Goal: Task Accomplishment & Management: Complete application form

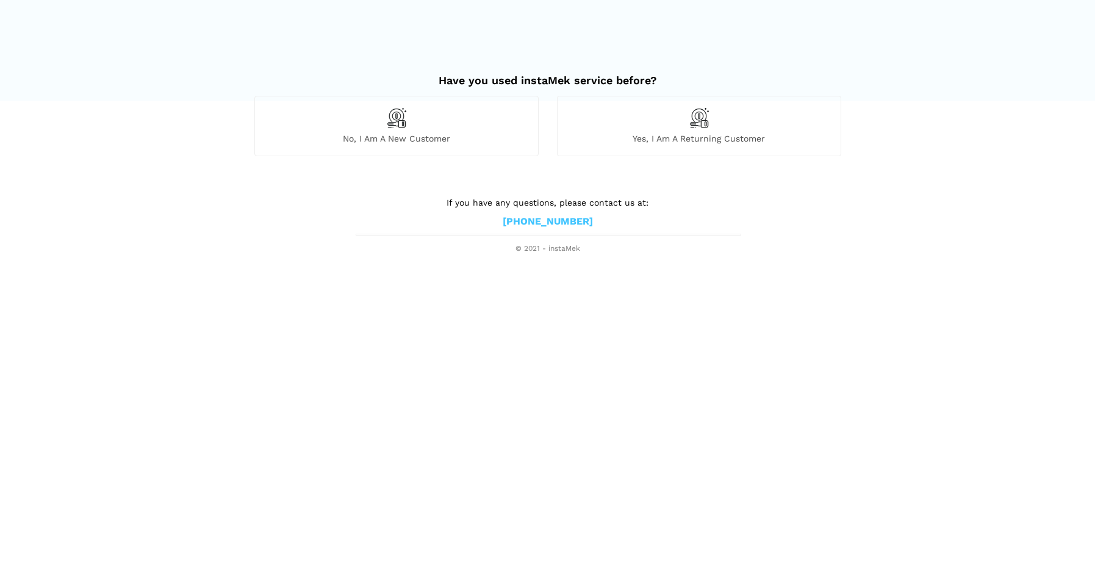
click at [400, 129] on div "No, I am a new customer" at bounding box center [396, 126] width 284 height 60
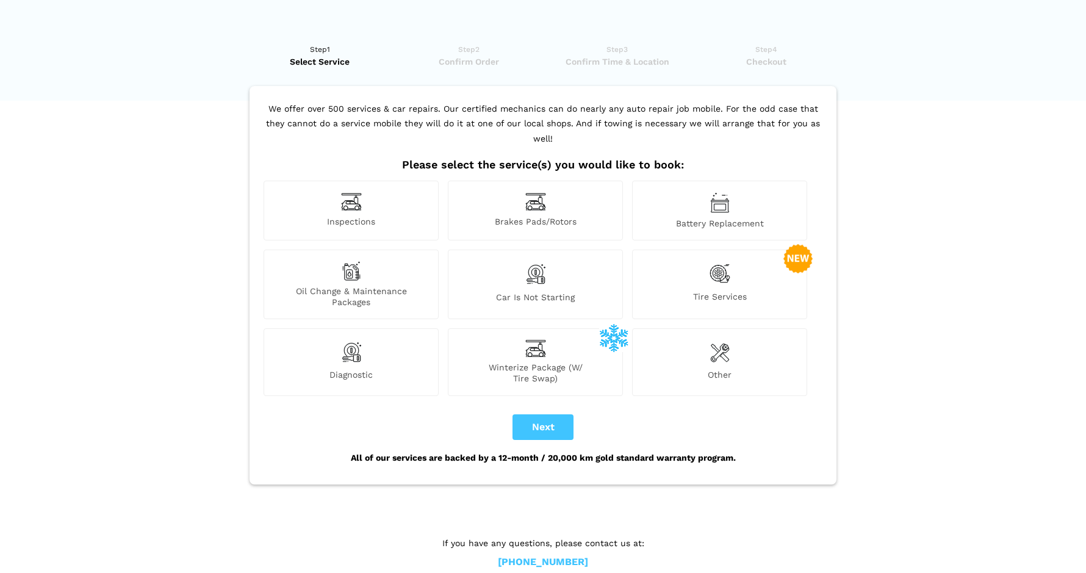
click at [750, 202] on div "Battery Replacement" at bounding box center [719, 211] width 175 height 60
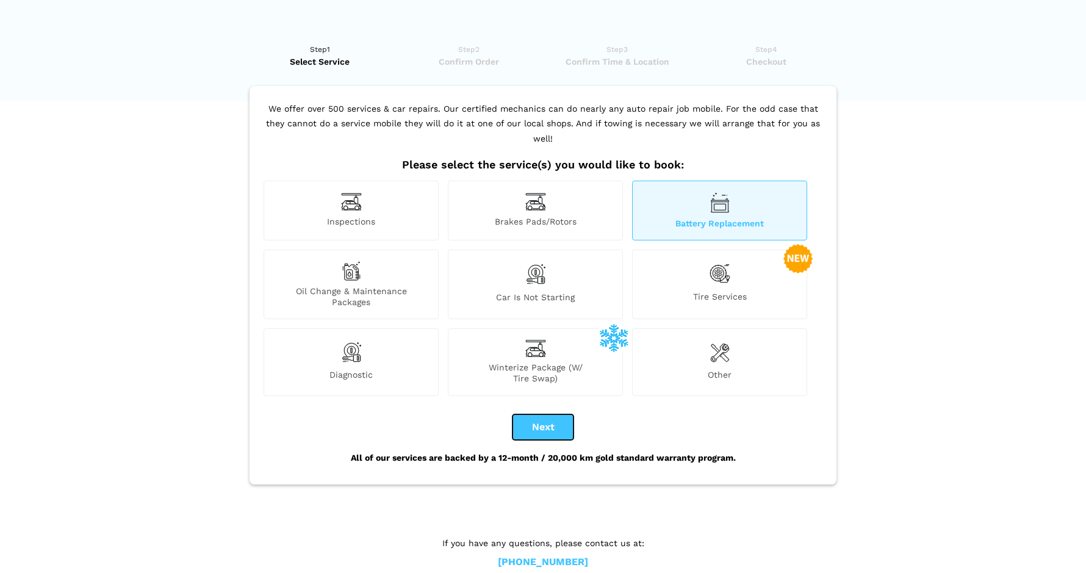
click at [544, 414] on button "Next" at bounding box center [543, 427] width 61 height 26
checkbox input "true"
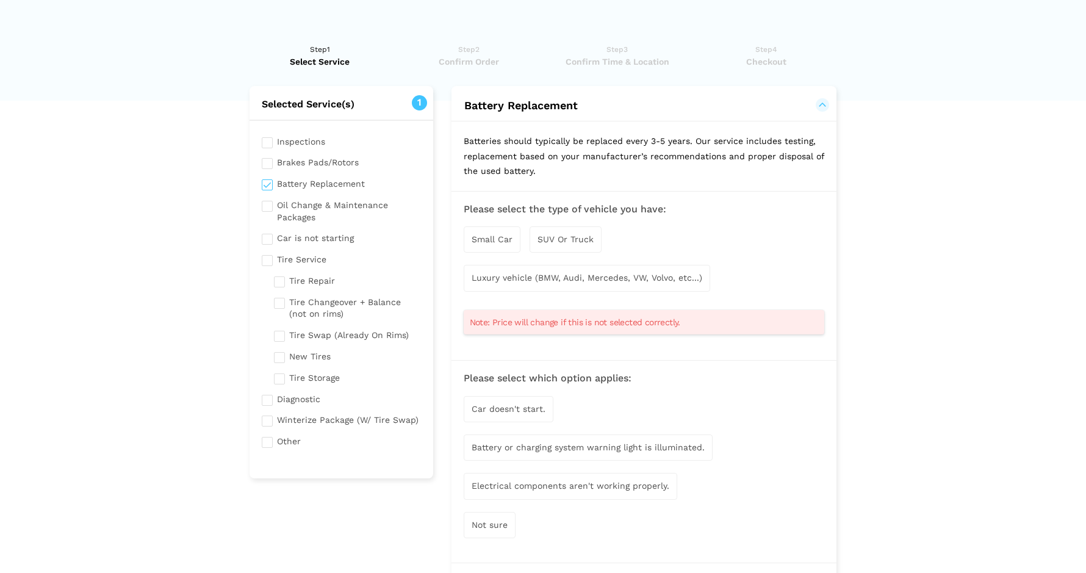
click at [484, 242] on span "Small Car" at bounding box center [492, 239] width 41 height 10
click at [498, 402] on div "Car doesn't start." at bounding box center [509, 410] width 90 height 26
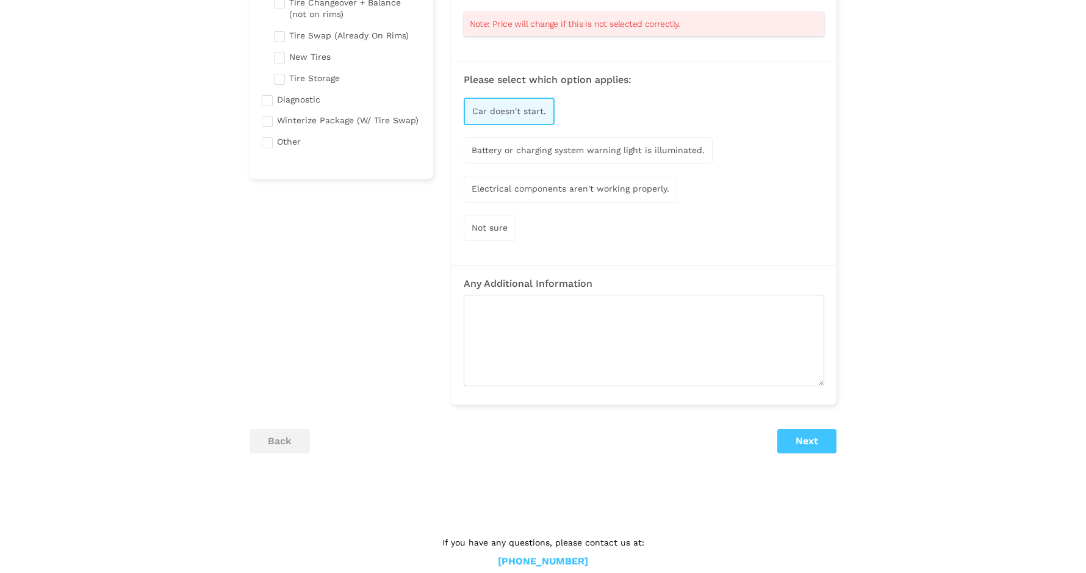
scroll to position [305, 0]
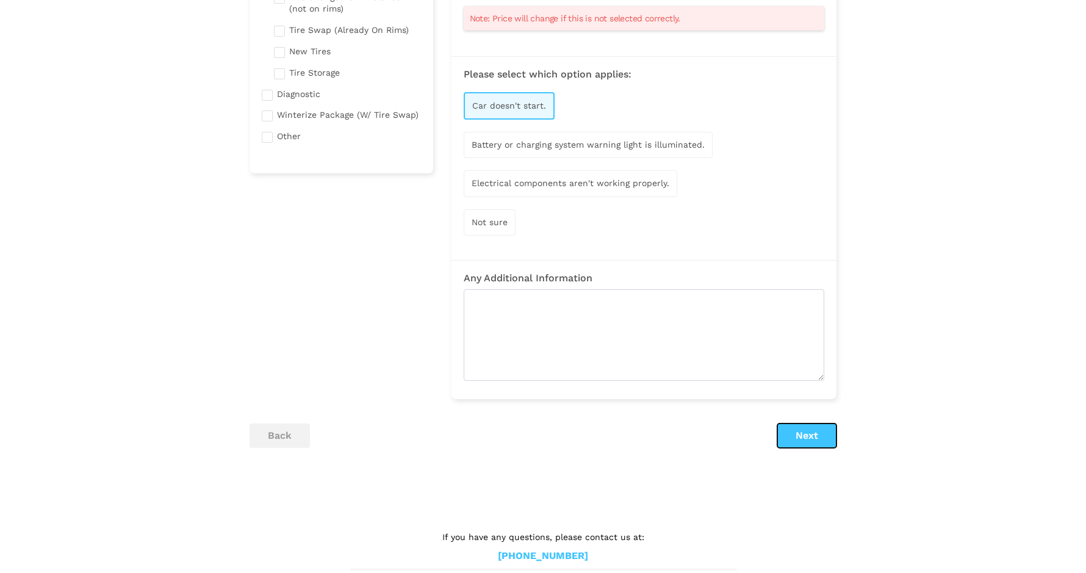
click at [813, 436] on button "Next" at bounding box center [806, 435] width 59 height 24
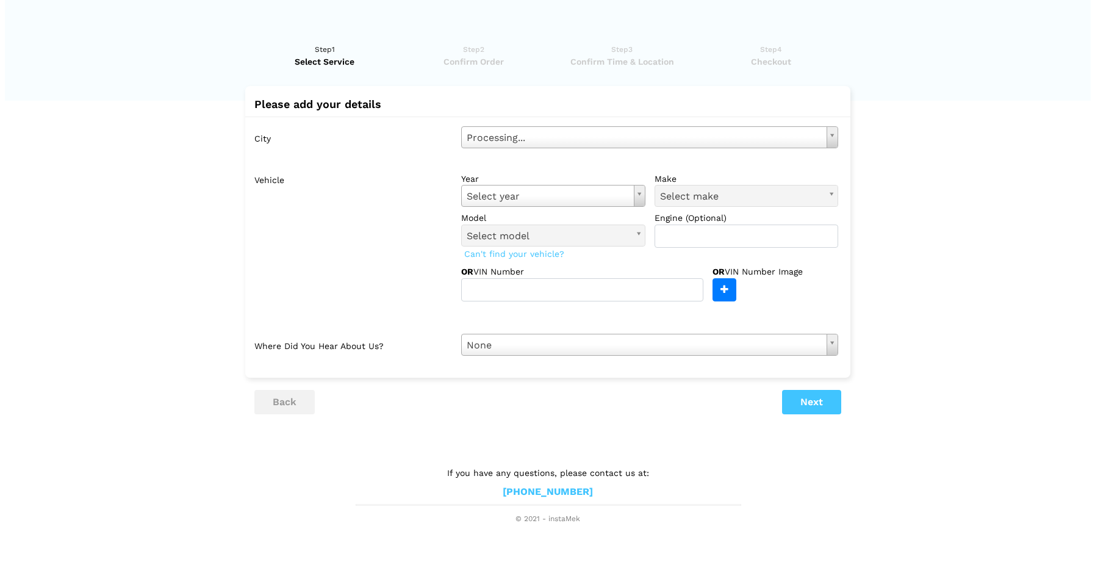
scroll to position [0, 0]
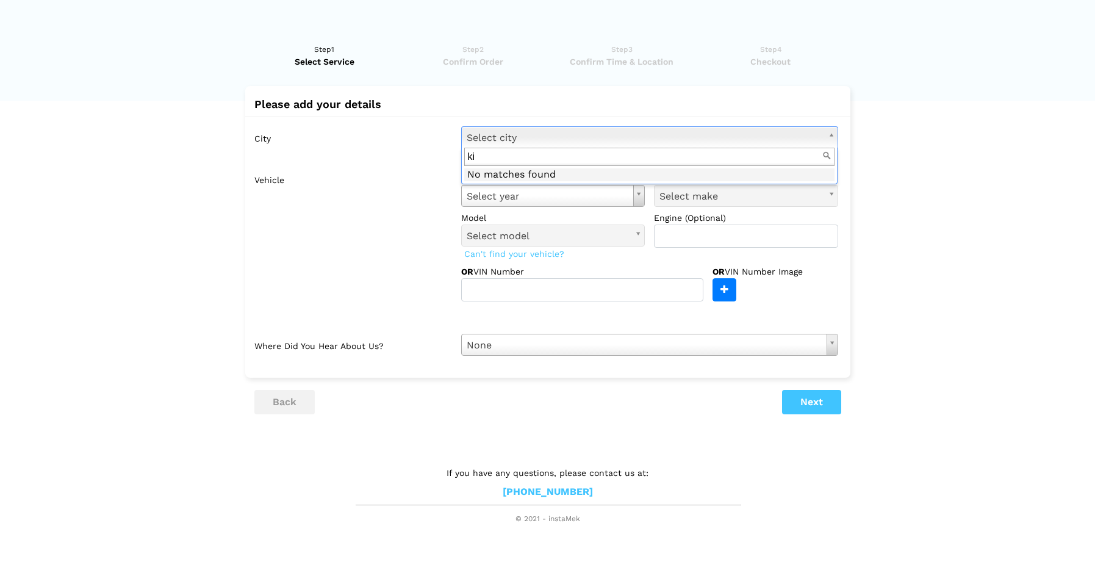
type input "k"
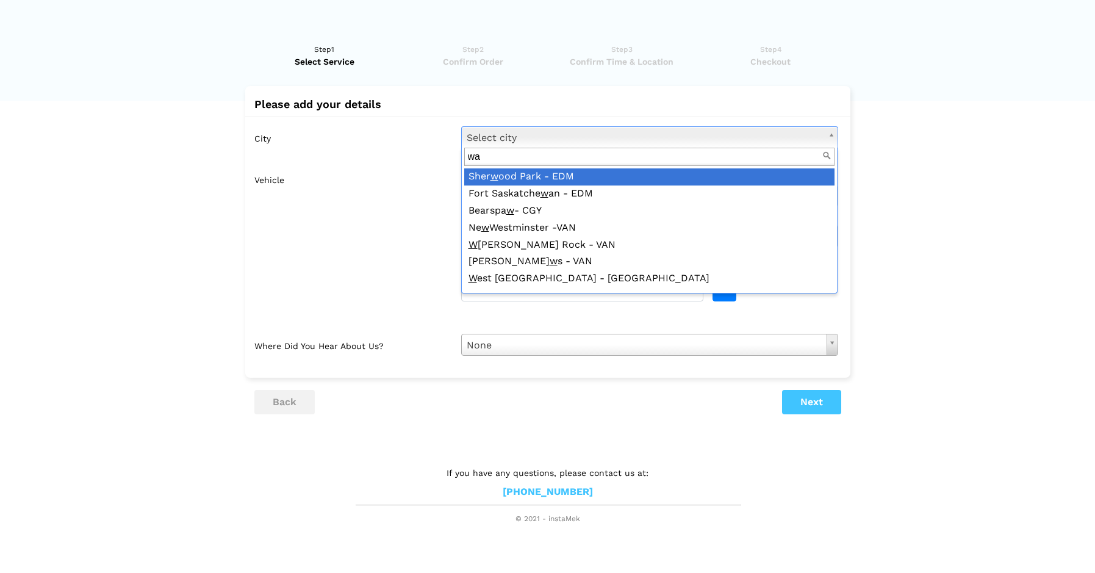
type input "w"
